Goal: Transaction & Acquisition: Register for event/course

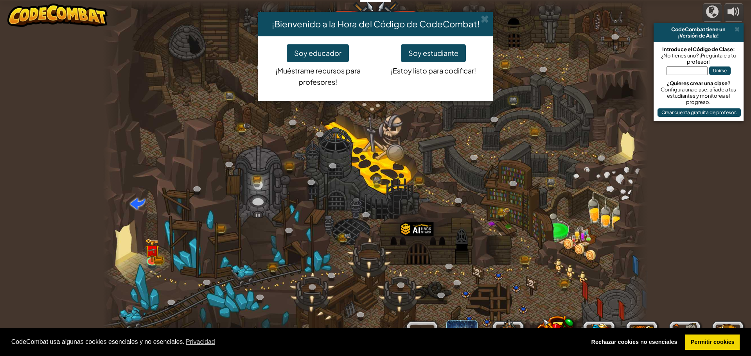
select select "es-ES"
click at [309, 50] on button "Soy educador" at bounding box center [318, 53] width 62 height 18
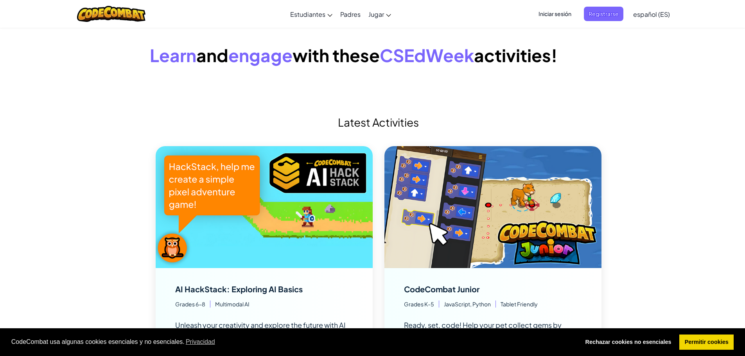
click at [558, 12] on span "Iniciar sesión" at bounding box center [555, 14] width 42 height 14
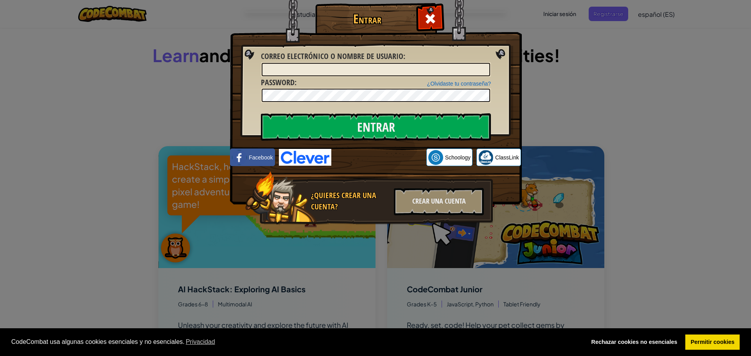
click at [566, 16] on div "Entrar Error desconocido. Correo electrónico o nombre de usuario : ¿Olvidaste t…" at bounding box center [375, 178] width 751 height 356
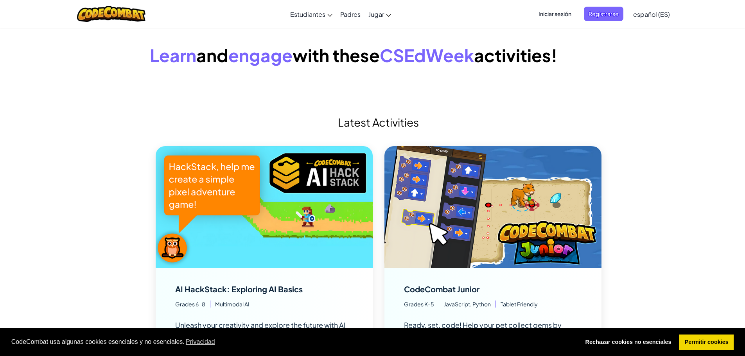
click at [562, 13] on span "Iniciar sesión" at bounding box center [555, 14] width 42 height 14
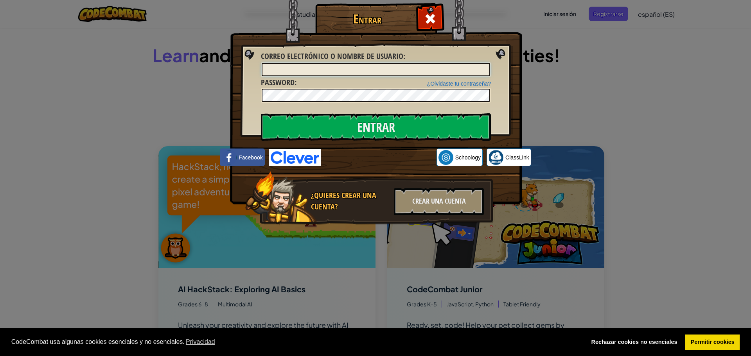
click at [328, 65] on input "Correo electrónico o nombre de usuario :" at bounding box center [376, 69] width 228 height 13
click at [341, 71] on input "Correo electrónico o nombre de usuario :" at bounding box center [376, 69] width 228 height 13
type input "a"
type input "[EMAIL_ADDRESS][DOMAIN_NAME]"
click at [391, 131] on input "Entrar" at bounding box center [376, 126] width 230 height 27
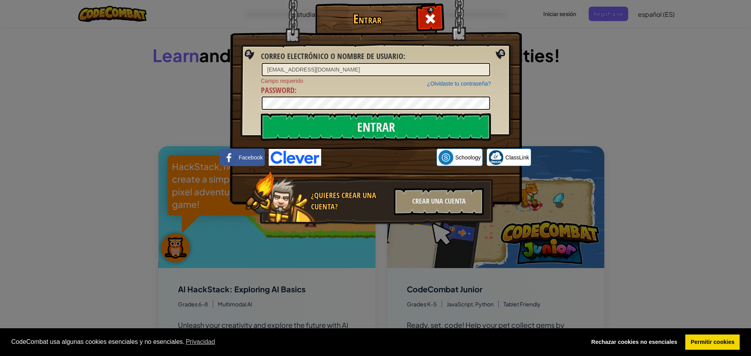
click at [613, 13] on div "Entrar Correo electrónico o nombre de usuario : [EMAIL_ADDRESS][DOMAIN_NAME] ¿O…" at bounding box center [375, 178] width 751 height 356
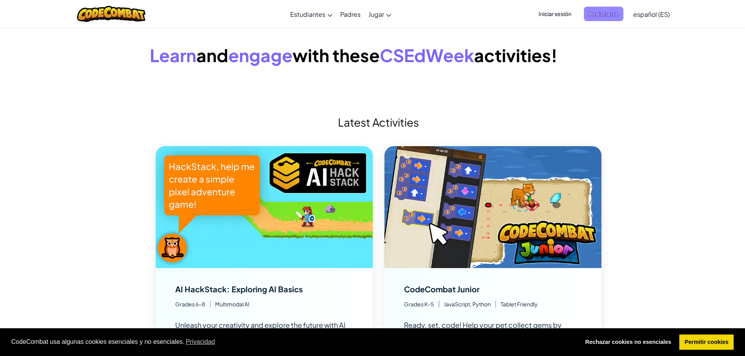
click at [599, 12] on span "Registrarse" at bounding box center [603, 14] width 39 height 14
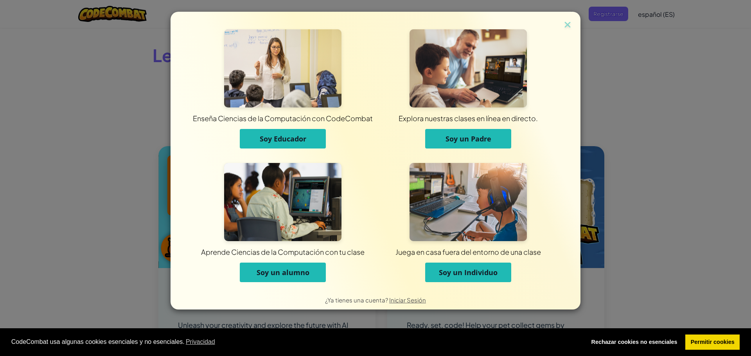
click at [291, 136] on span "Soy Educador" at bounding box center [283, 138] width 47 height 9
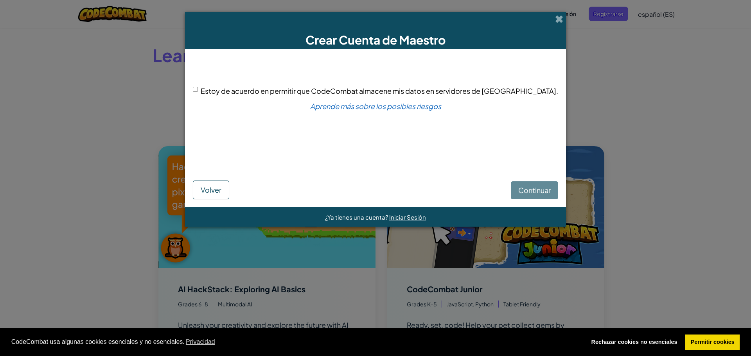
click at [198, 88] on input "Estoy de acuerdo en permitir que CodeCombat almacene mis datos en servidores de…" at bounding box center [195, 89] width 5 height 5
checkbox input "true"
click at [518, 190] on span "Continuar" at bounding box center [534, 190] width 32 height 9
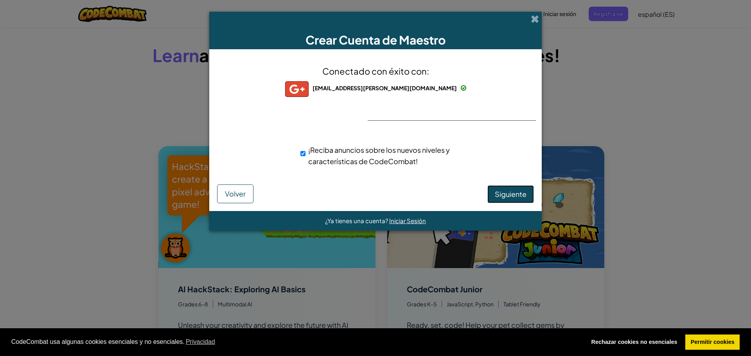
click at [509, 196] on span "Siguiente" at bounding box center [511, 194] width 32 height 9
select select "[GEOGRAPHIC_DATA]"
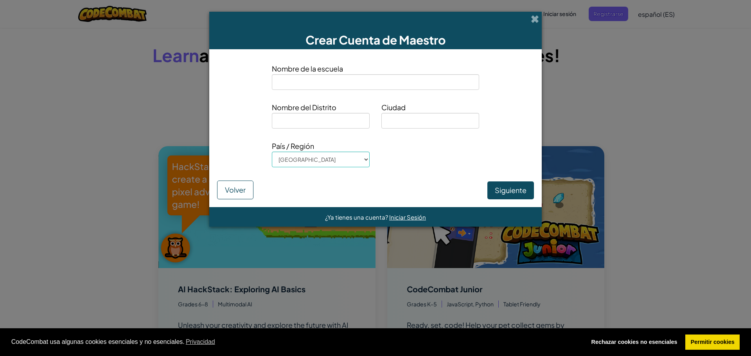
click at [400, 84] on input at bounding box center [375, 82] width 207 height 16
click at [534, 16] on span at bounding box center [535, 19] width 8 height 8
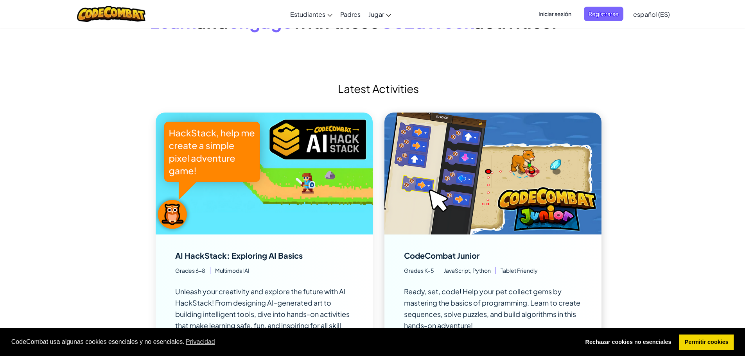
scroll to position [78, 0]
